Goal: Task Accomplishment & Management: Manage account settings

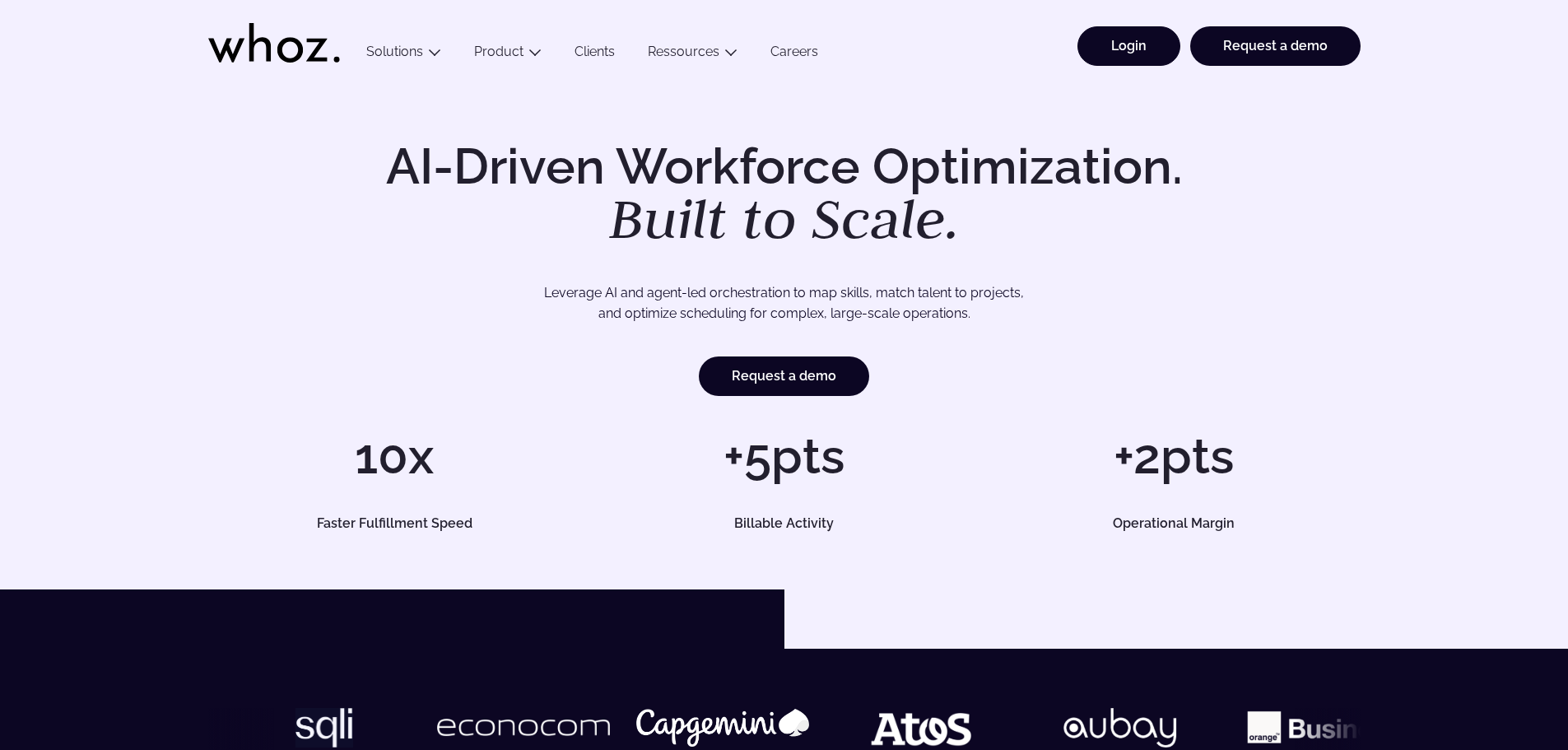
click at [1147, 53] on link "Login" at bounding box center [1128, 46] width 103 height 39
click at [1144, 30] on link "Login" at bounding box center [1128, 46] width 103 height 39
